Goal: Find specific page/section: Find specific page/section

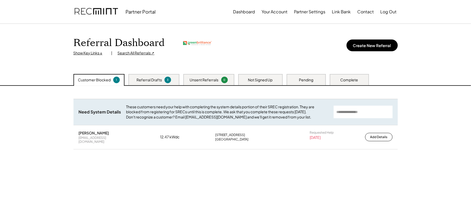
click at [135, 52] on div "Search All Referrals ↗" at bounding box center [136, 52] width 37 height 5
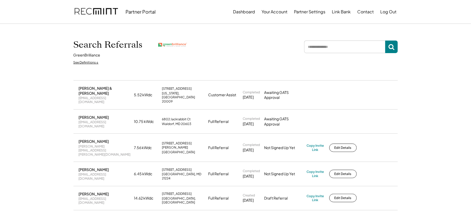
click at [330, 44] on input "input" at bounding box center [344, 47] width 81 height 13
type input "*"
click at [334, 44] on input "input" at bounding box center [344, 47] width 81 height 13
click at [325, 44] on input "input" at bounding box center [344, 47] width 81 height 13
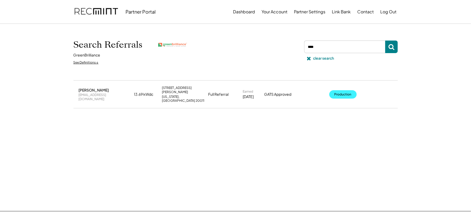
click at [340, 90] on button "Production" at bounding box center [342, 94] width 27 height 8
click at [332, 45] on input "input" at bounding box center [344, 47] width 81 height 13
type input "******"
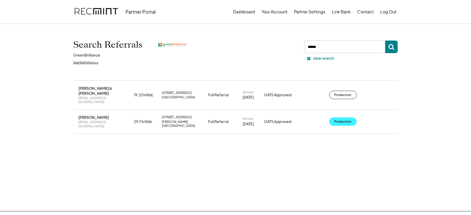
click at [341, 117] on button "Production" at bounding box center [342, 121] width 27 height 8
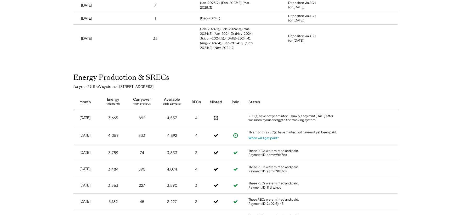
scroll to position [105, 0]
